Goal: Task Accomplishment & Management: Use online tool/utility

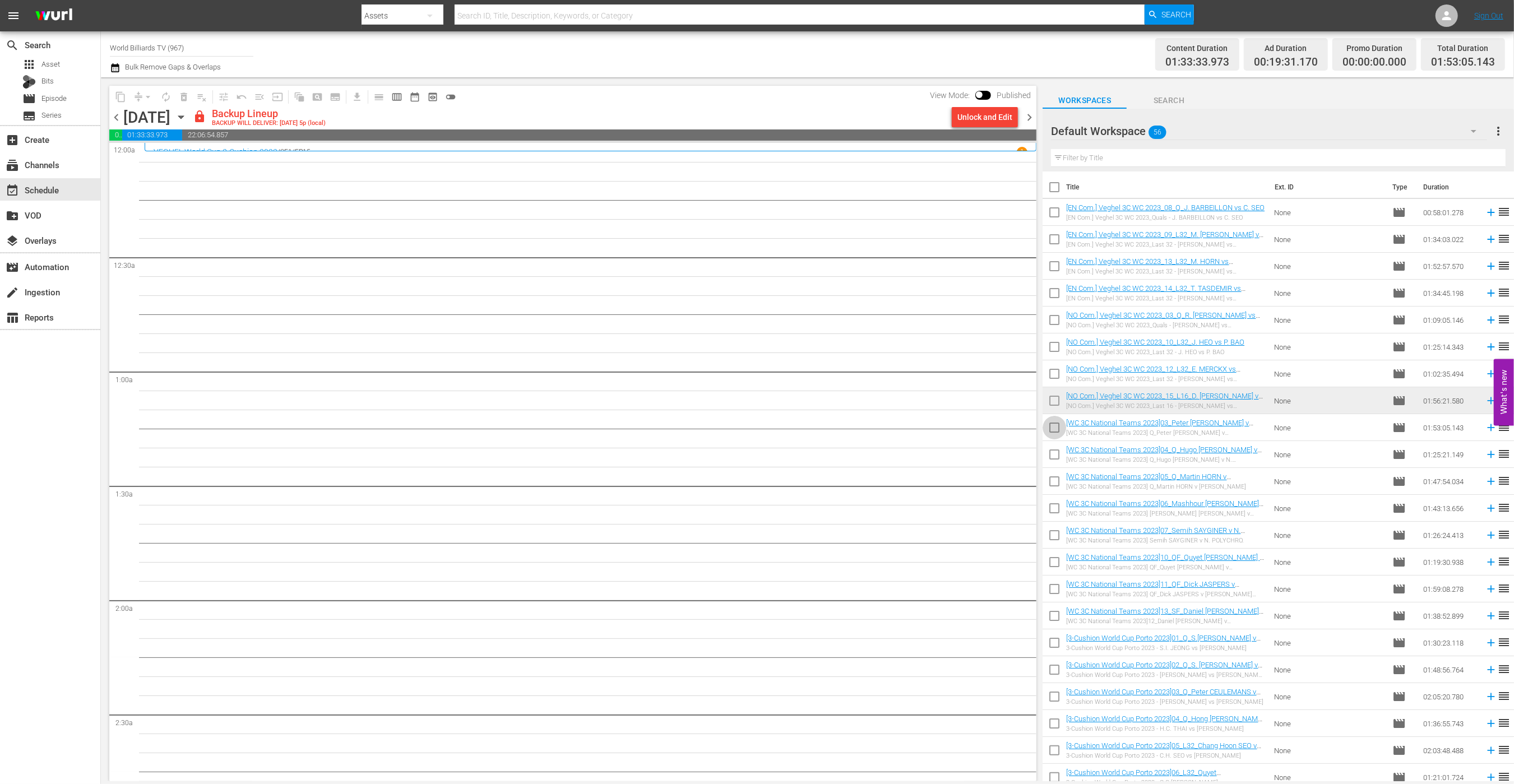
click at [1050, 426] on input "checkbox" at bounding box center [1054, 429] width 23 height 23
checkbox input "true"
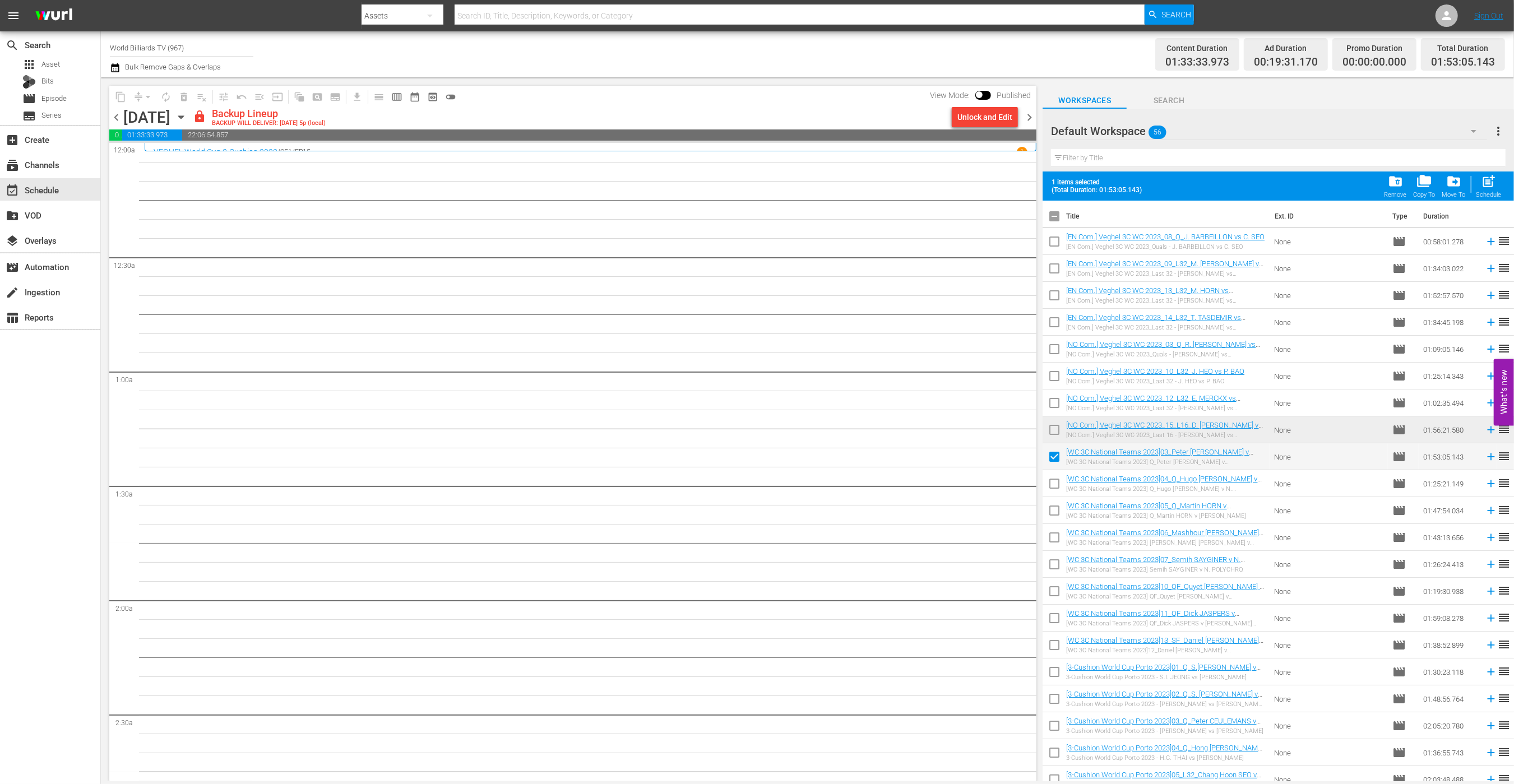
click at [1056, 478] on input "checkbox" at bounding box center [1054, 485] width 23 height 23
checkbox input "true"
click at [1056, 511] on input "checkbox" at bounding box center [1054, 512] width 23 height 23
checkbox input "true"
click at [1058, 546] on input "checkbox" at bounding box center [1054, 539] width 23 height 23
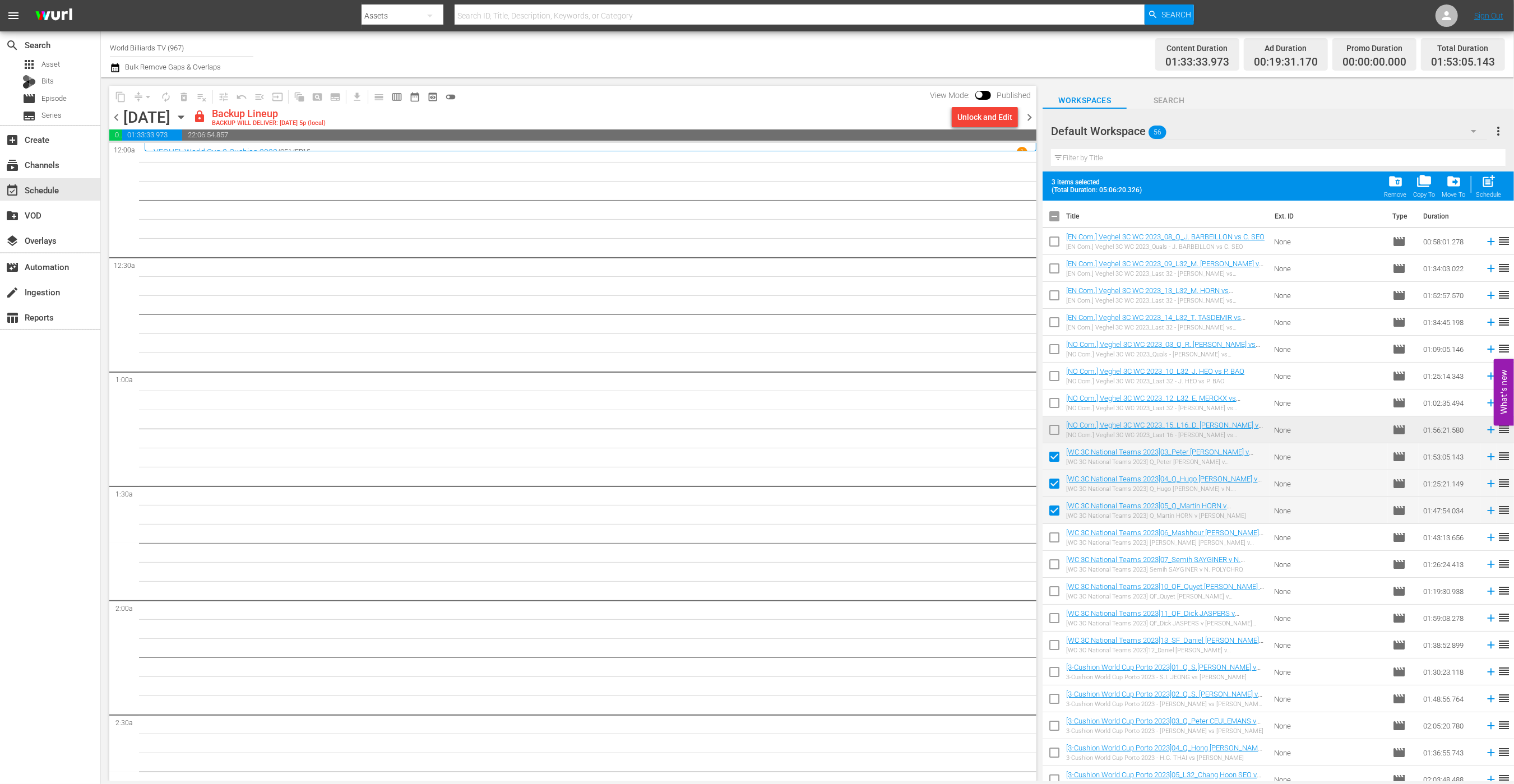
checkbox input "true"
click at [1490, 181] on span "post_add" at bounding box center [1489, 181] width 15 height 15
checkbox input "false"
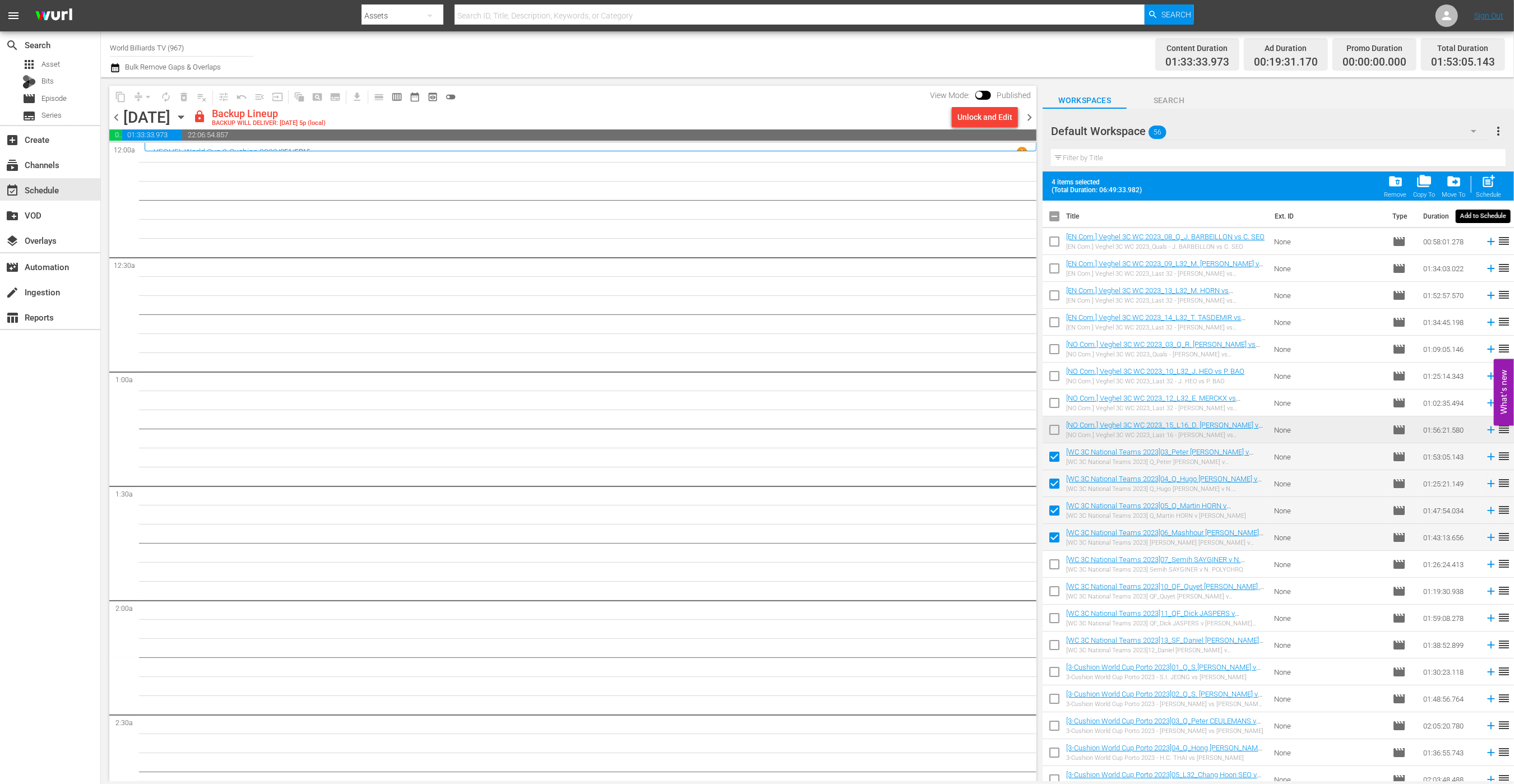
checkbox input "false"
